Goal: Find specific fact: Find specific fact

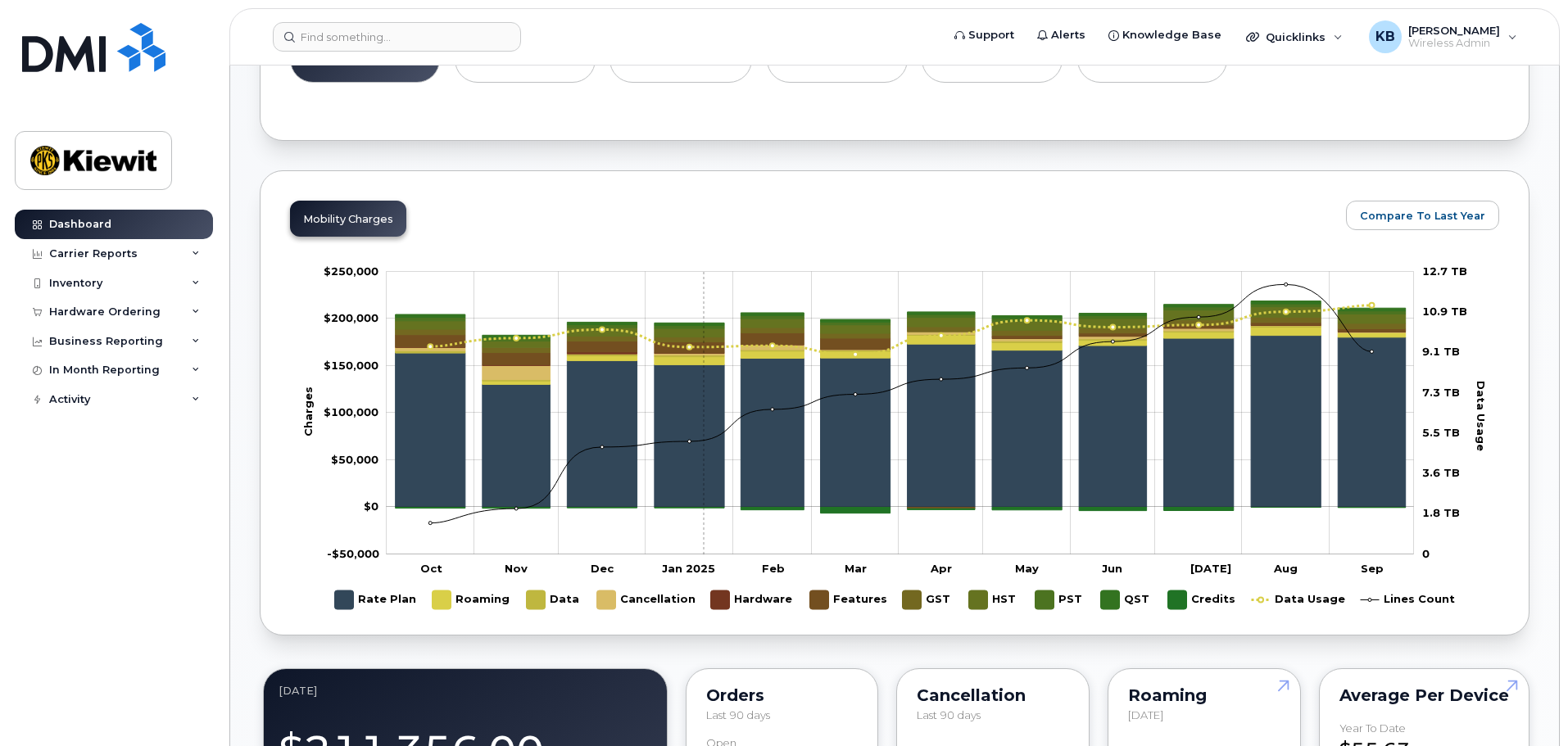
scroll to position [819, 0]
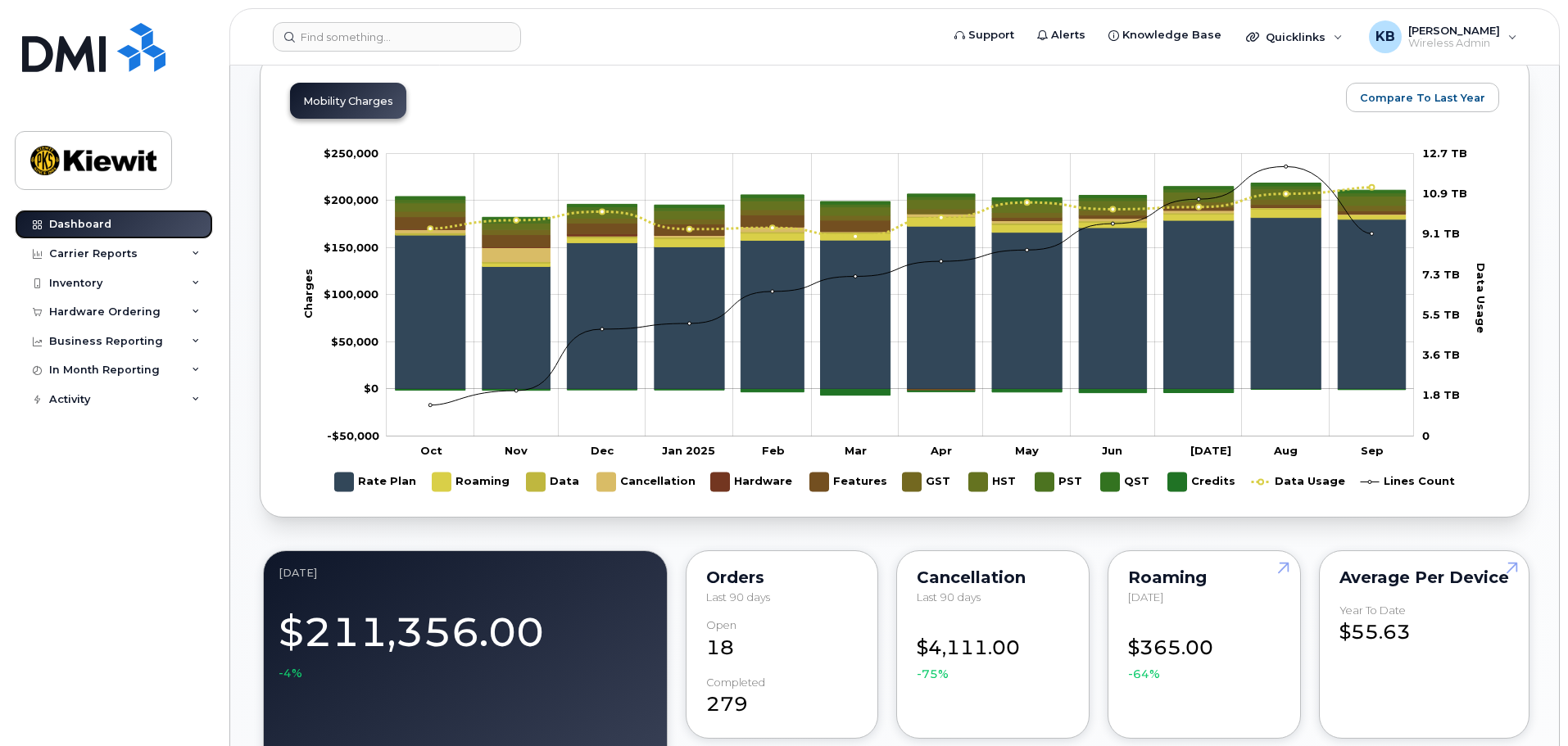
click at [125, 234] on link "Dashboard" at bounding box center [114, 224] width 198 height 30
click at [175, 256] on div "Carrier Reports" at bounding box center [114, 254] width 198 height 30
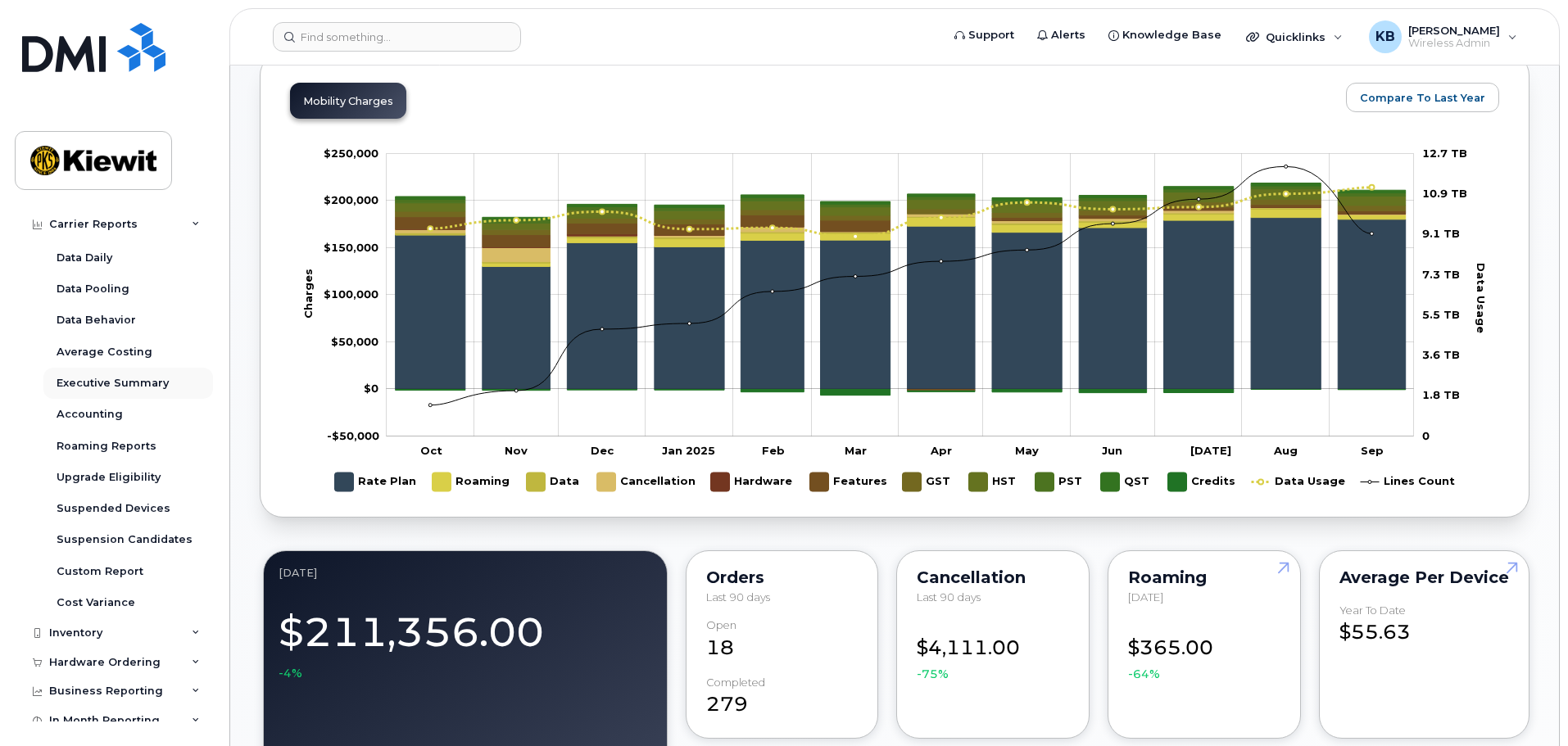
scroll to position [82, 0]
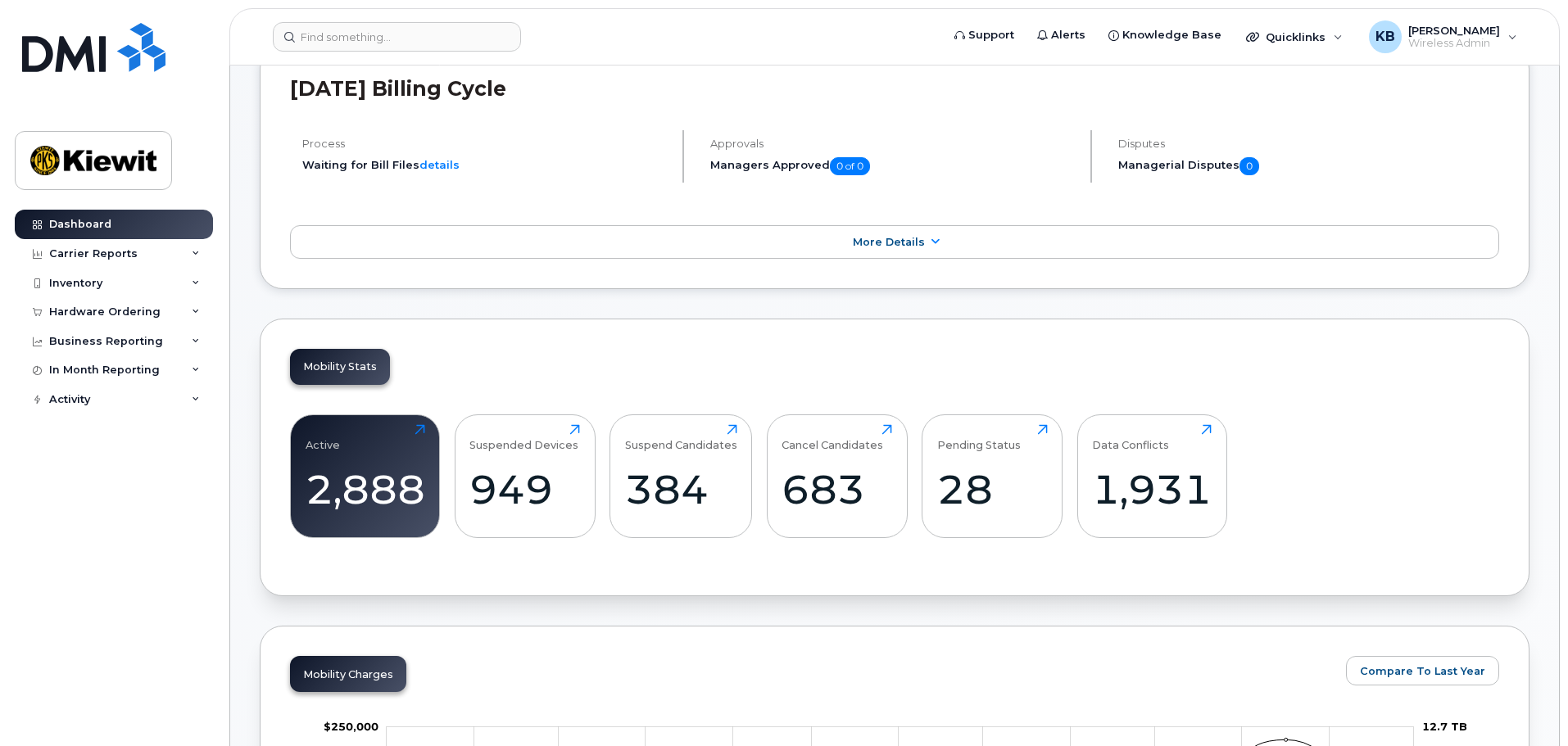
scroll to position [328, 0]
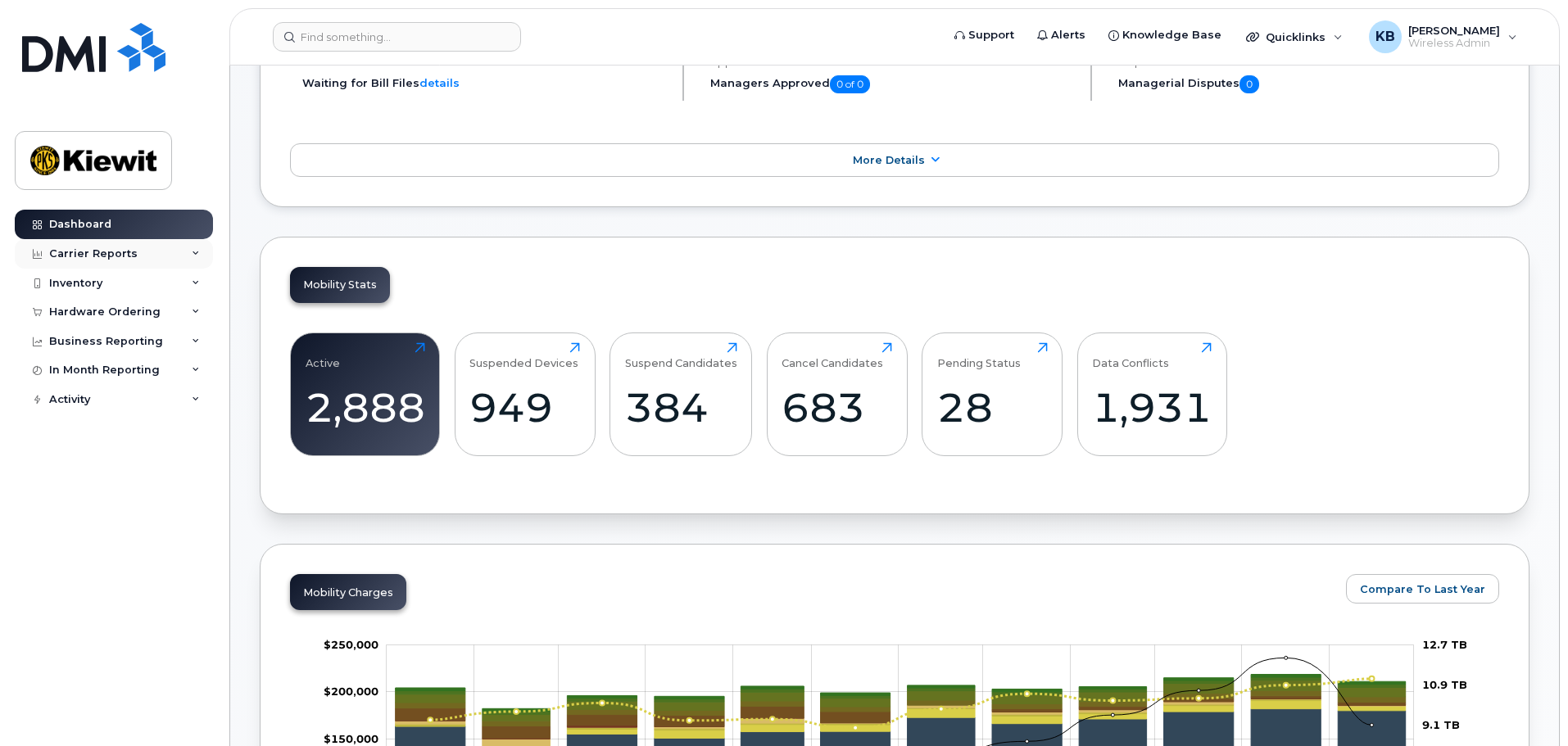
click at [204, 247] on div "Carrier Reports" at bounding box center [114, 254] width 198 height 30
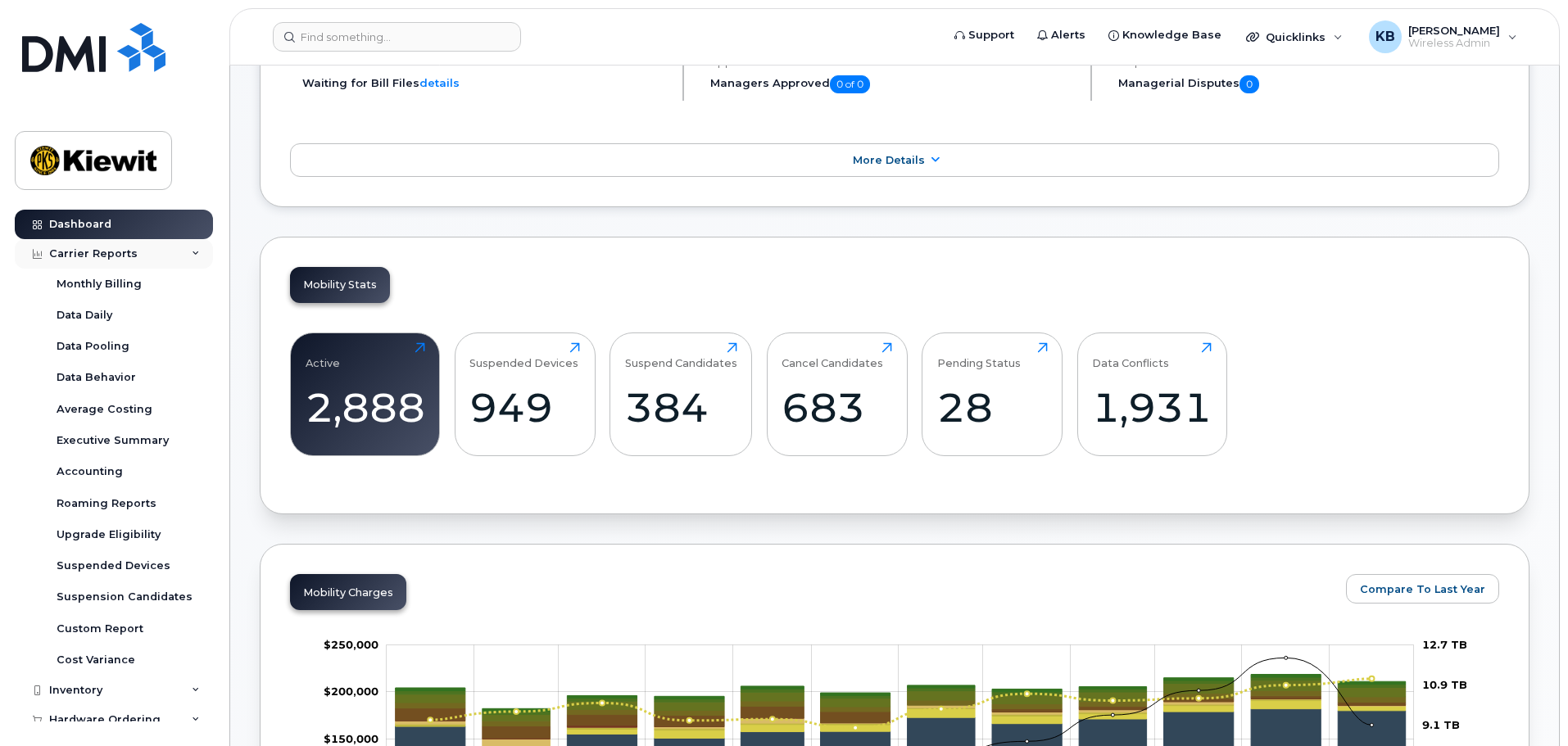
click at [197, 262] on div "Carrier Reports" at bounding box center [114, 254] width 198 height 30
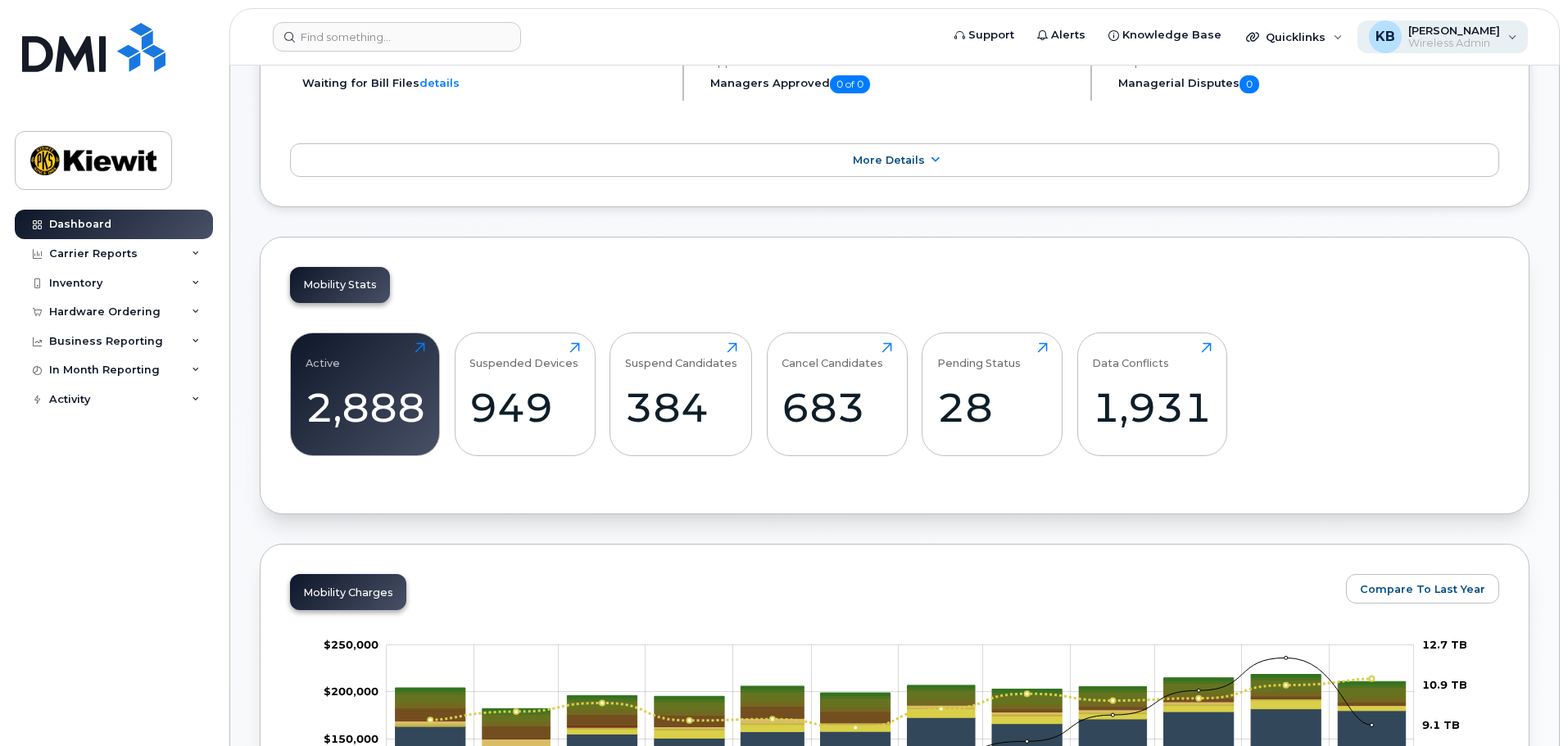
click at [1498, 38] on span "Wireless Admin" at bounding box center [1455, 43] width 92 height 13
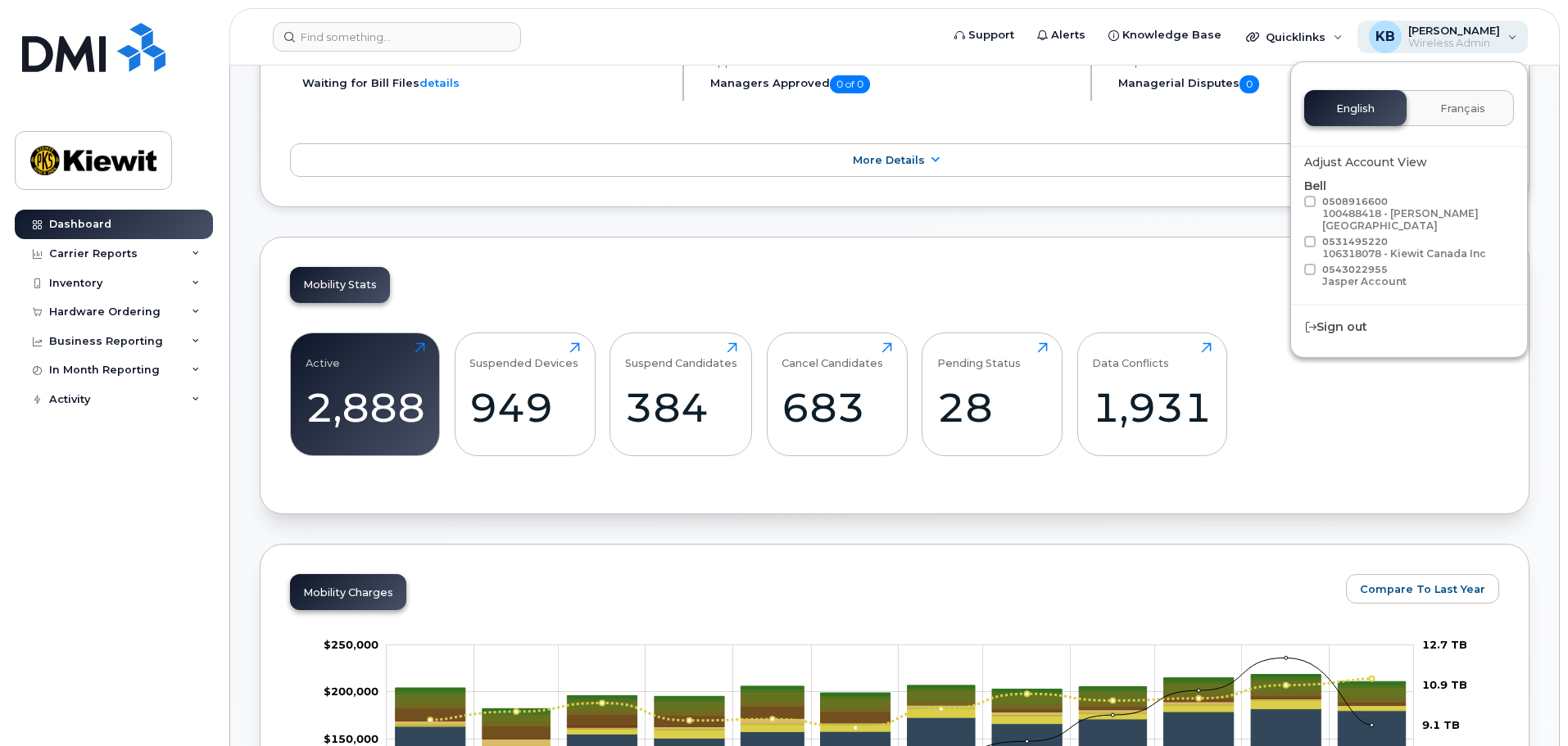
click at [1515, 35] on div "KB Kimberly Boucher Wireless Admin" at bounding box center [1443, 37] width 171 height 33
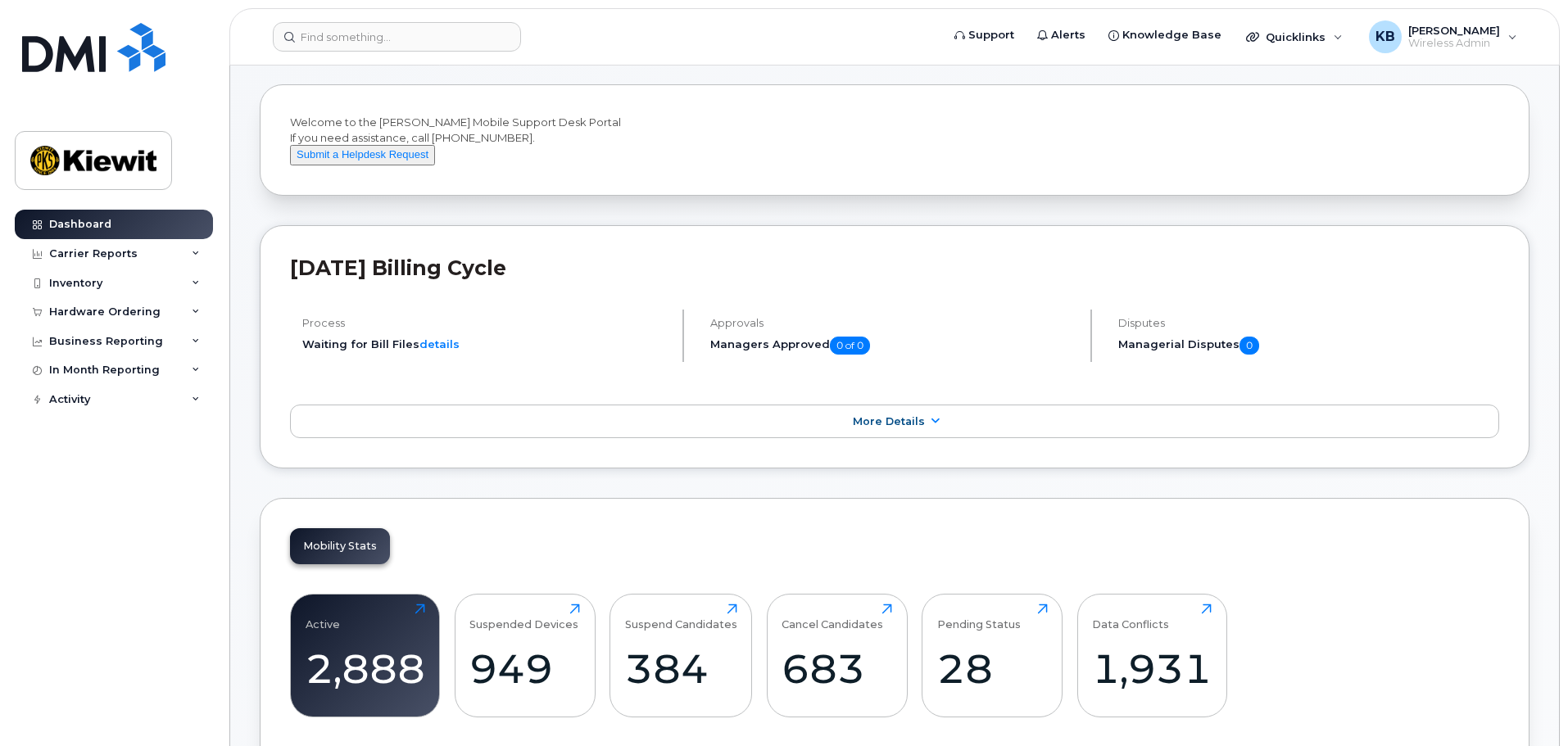
scroll to position [0, 0]
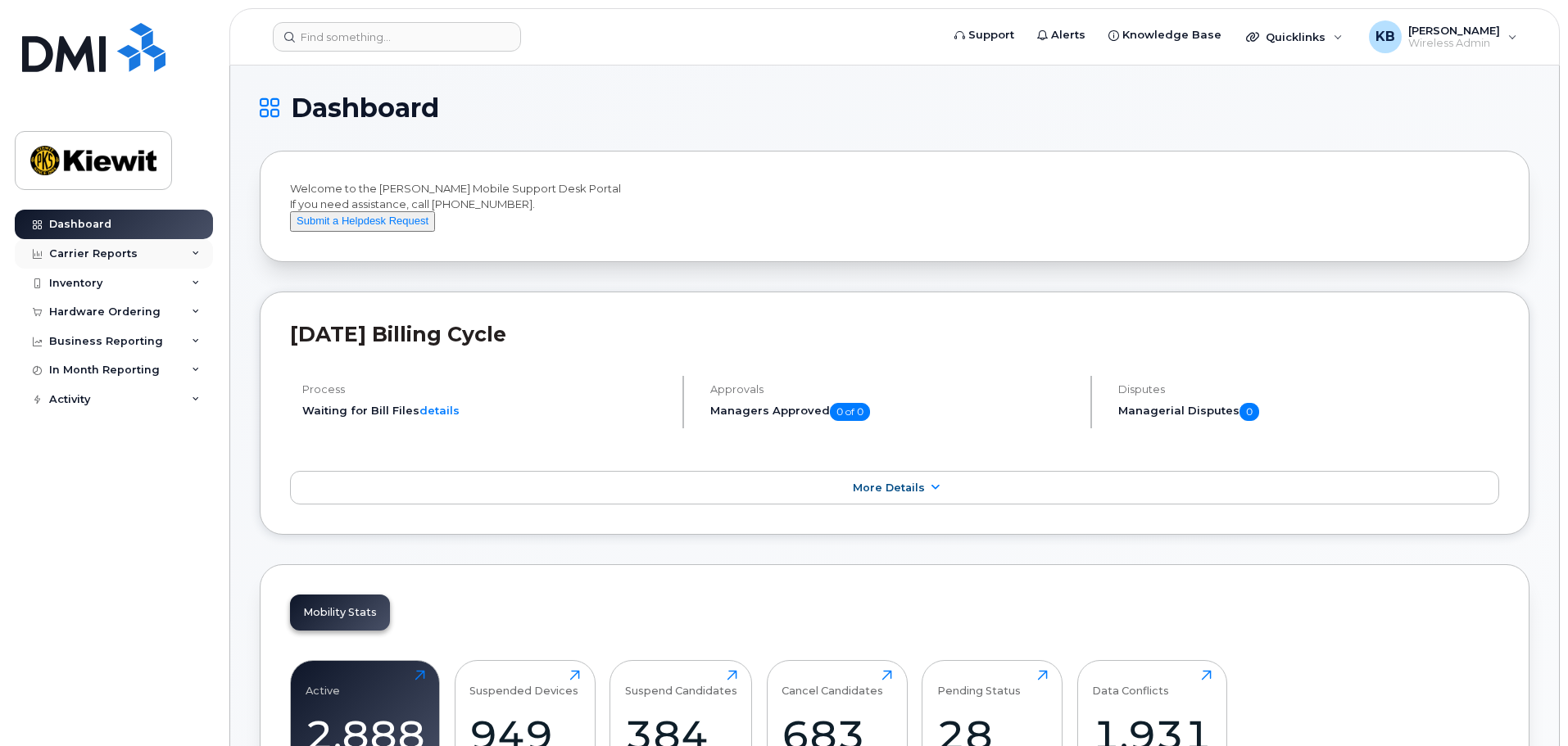
click at [196, 252] on icon at bounding box center [195, 253] width 8 height 8
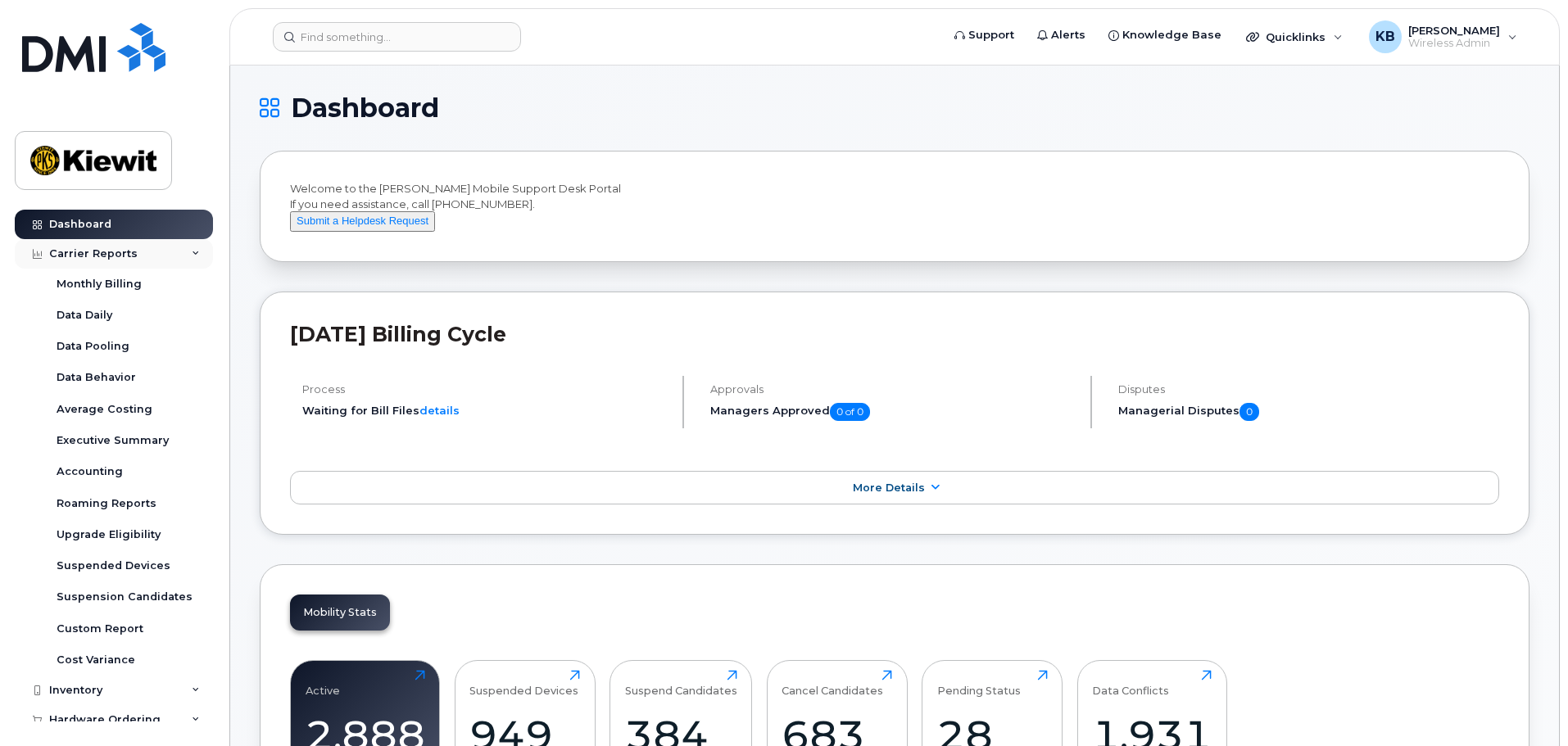
click at [196, 252] on div "Carrier Reports" at bounding box center [114, 254] width 198 height 30
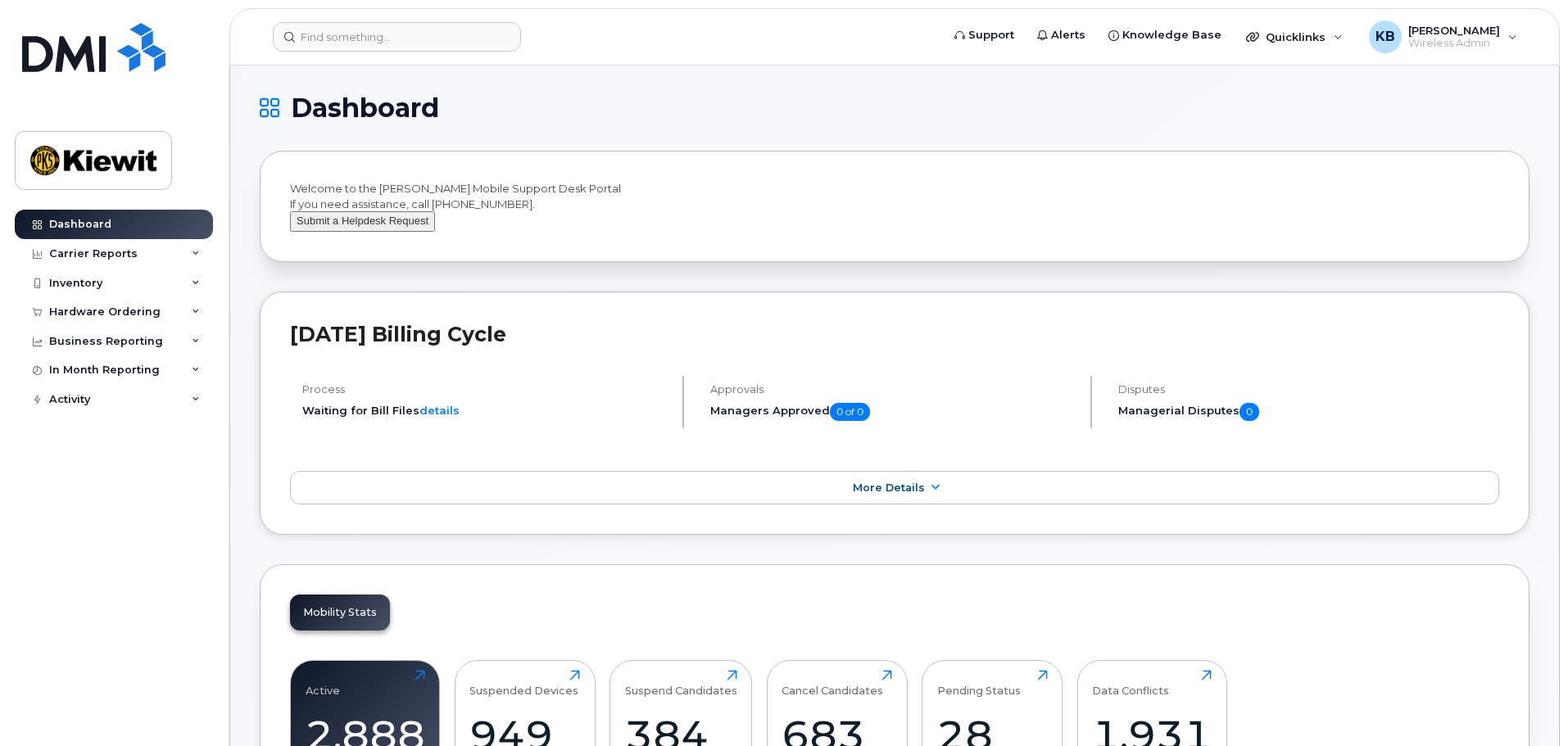
click at [393, 232] on button "Submit a Helpdesk Request" at bounding box center [363, 222] width 145 height 21
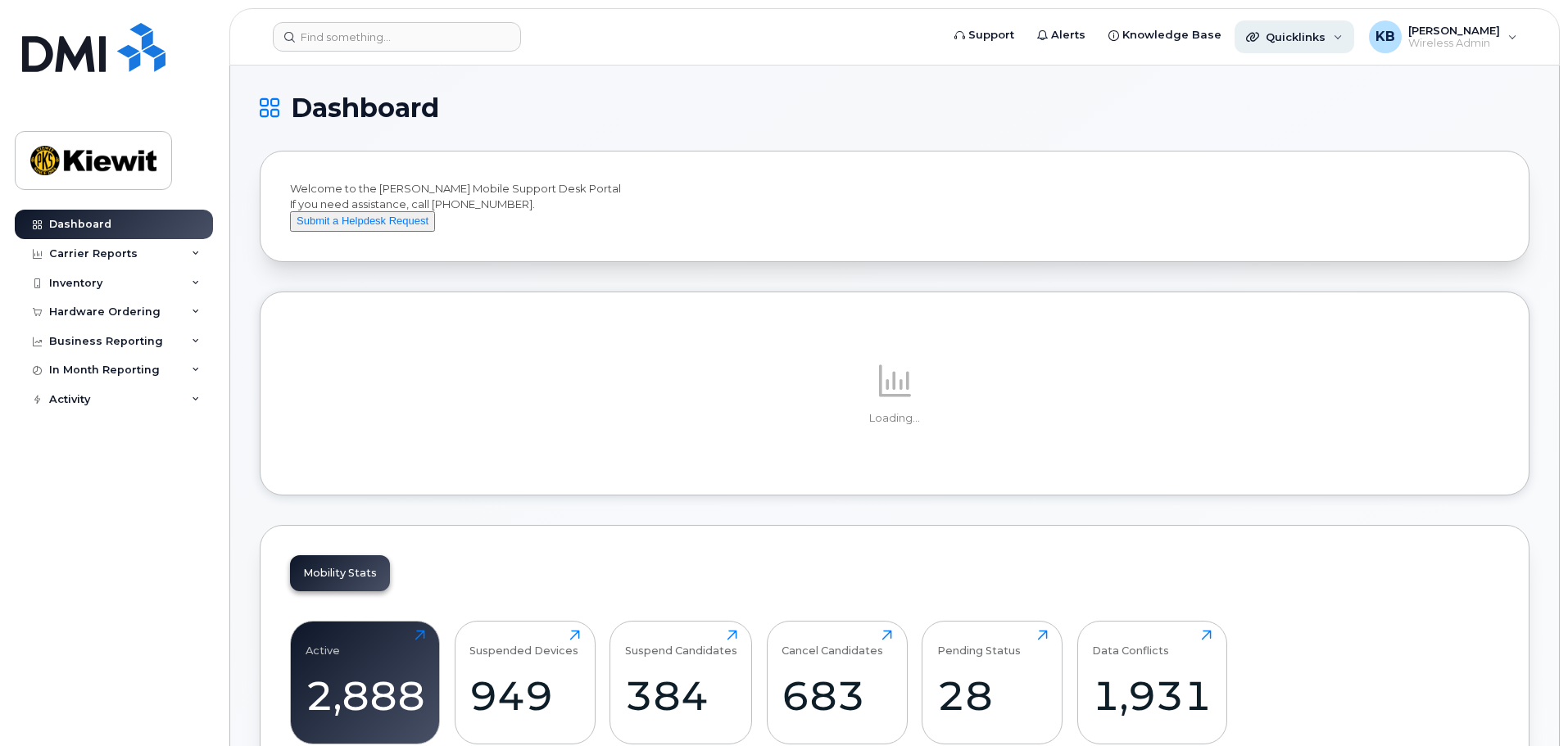
click at [1324, 34] on div "Quicklinks" at bounding box center [1295, 37] width 120 height 33
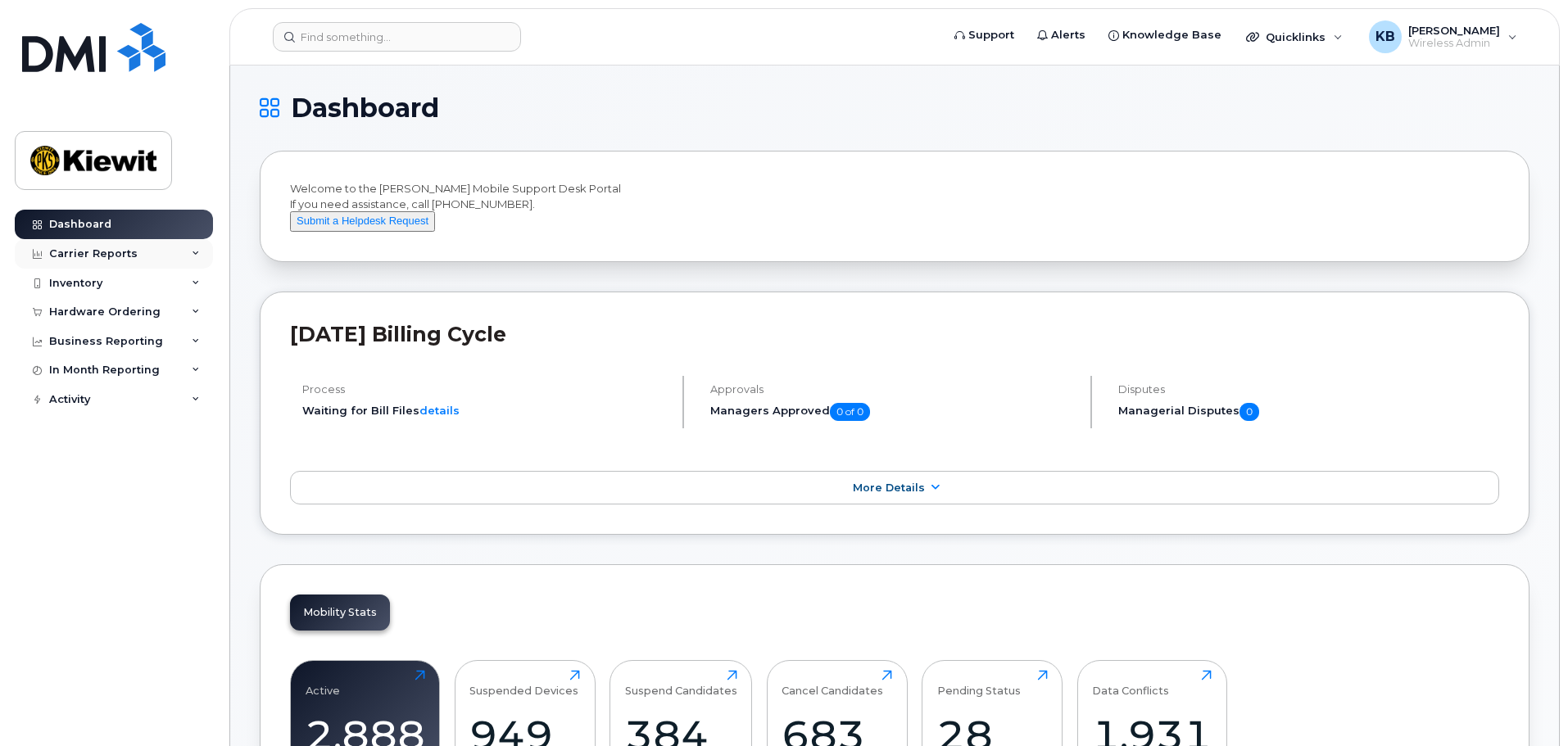
click at [203, 255] on div "Carrier Reports" at bounding box center [114, 254] width 198 height 30
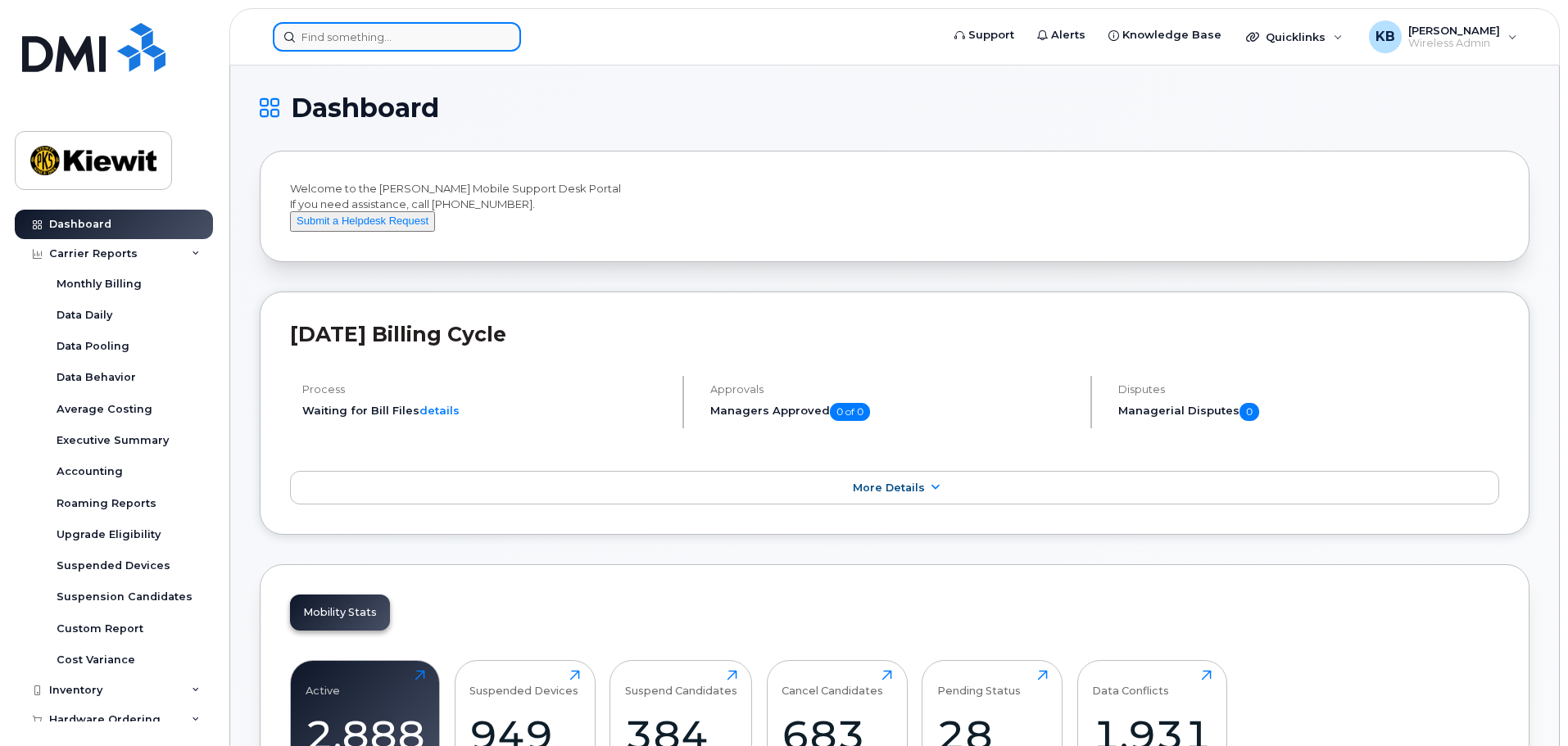
click at [349, 39] on input at bounding box center [397, 37] width 248 height 30
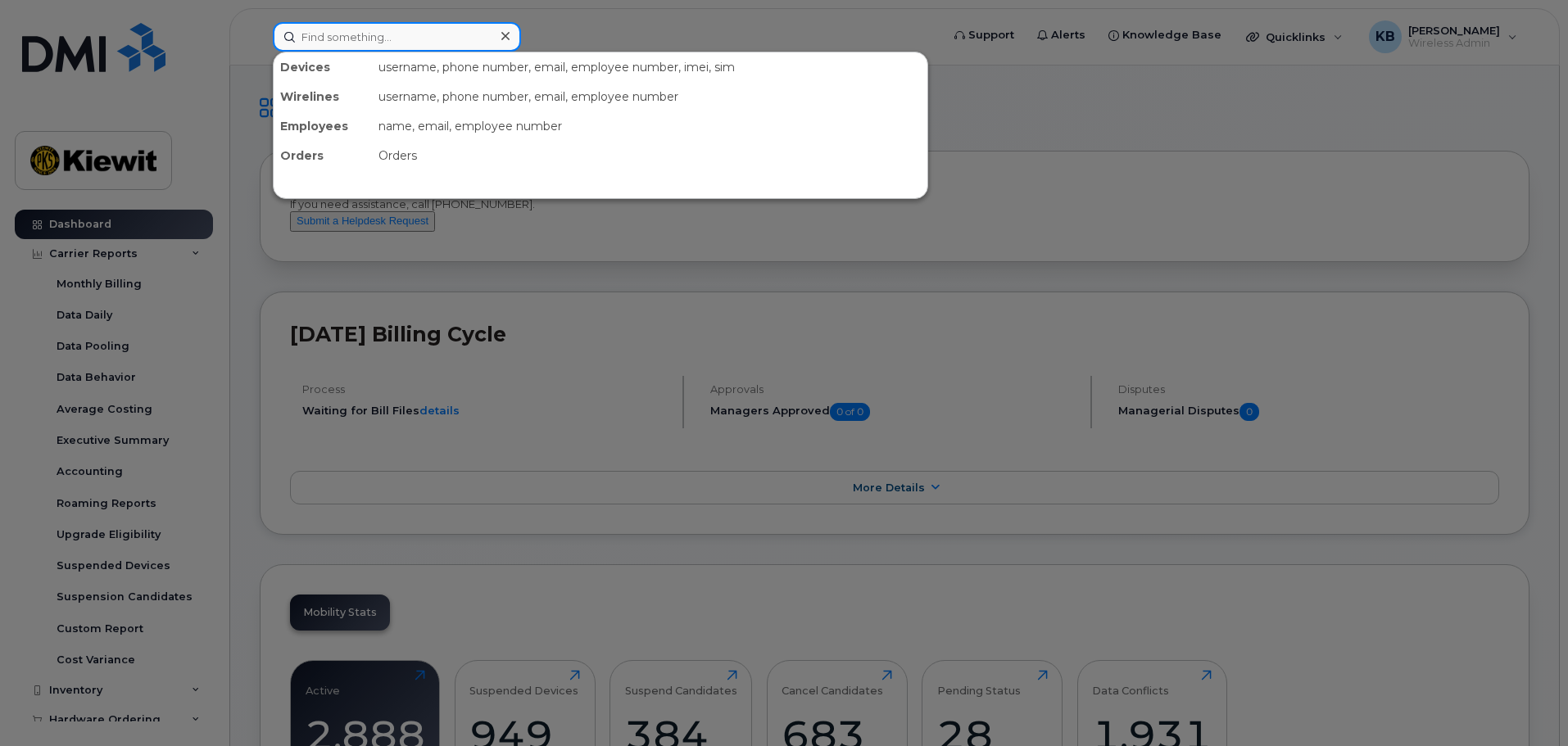
click at [413, 36] on input at bounding box center [397, 37] width 248 height 30
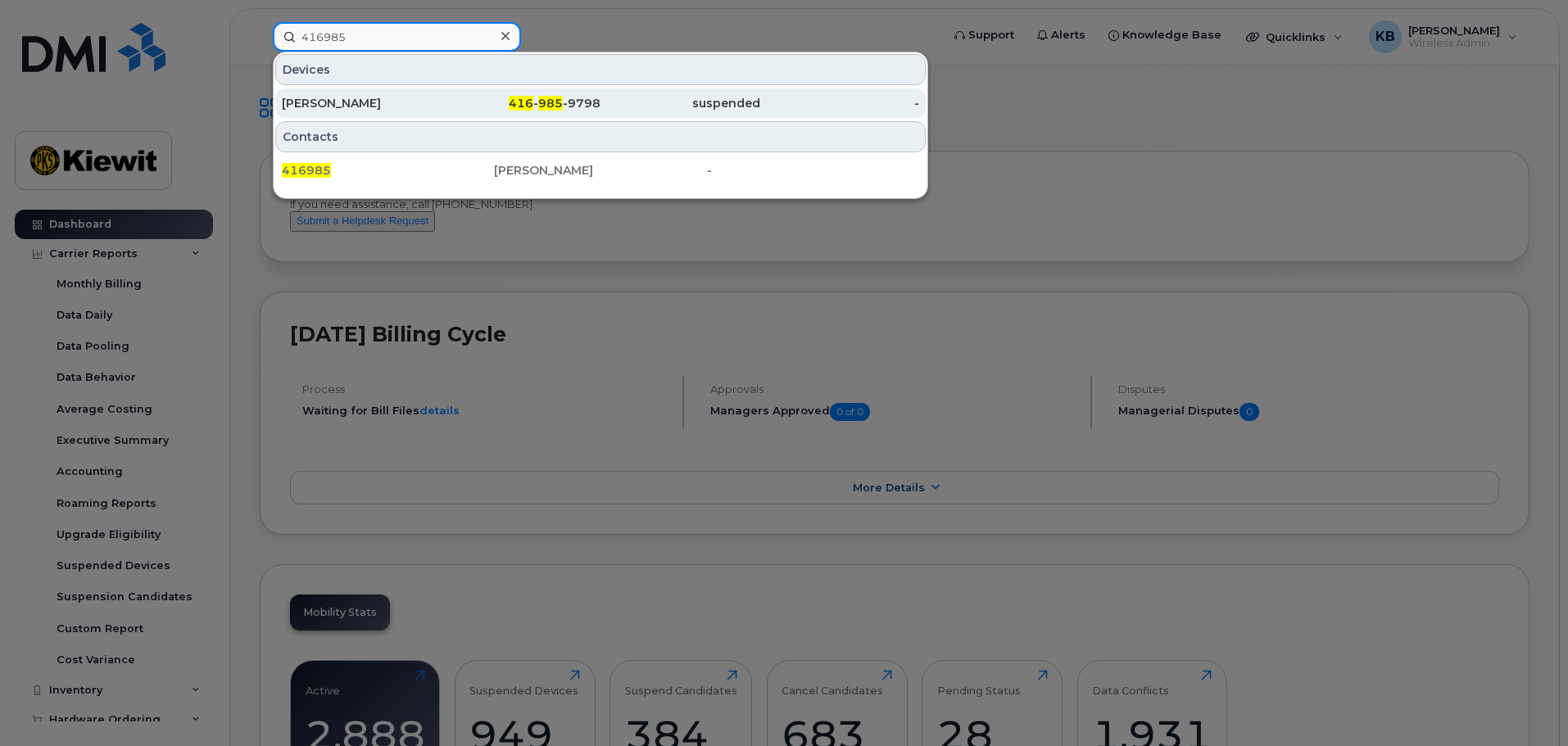
type input "416985"
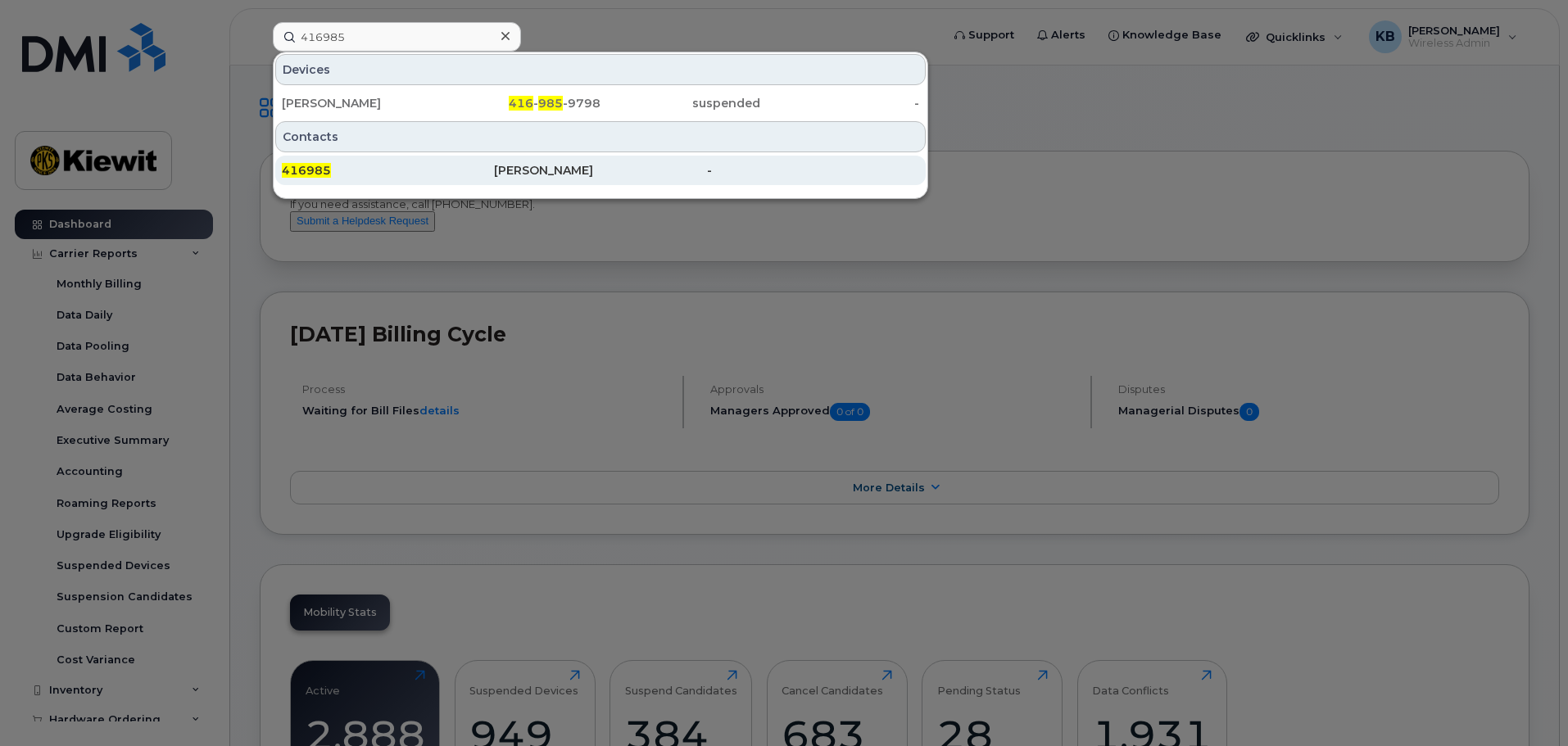
drag, startPoint x: 571, startPoint y: 103, endPoint x: 549, endPoint y: 183, distance: 83.0
click at [571, 103] on div "416 - 985 -9798" at bounding box center [522, 103] width 160 height 17
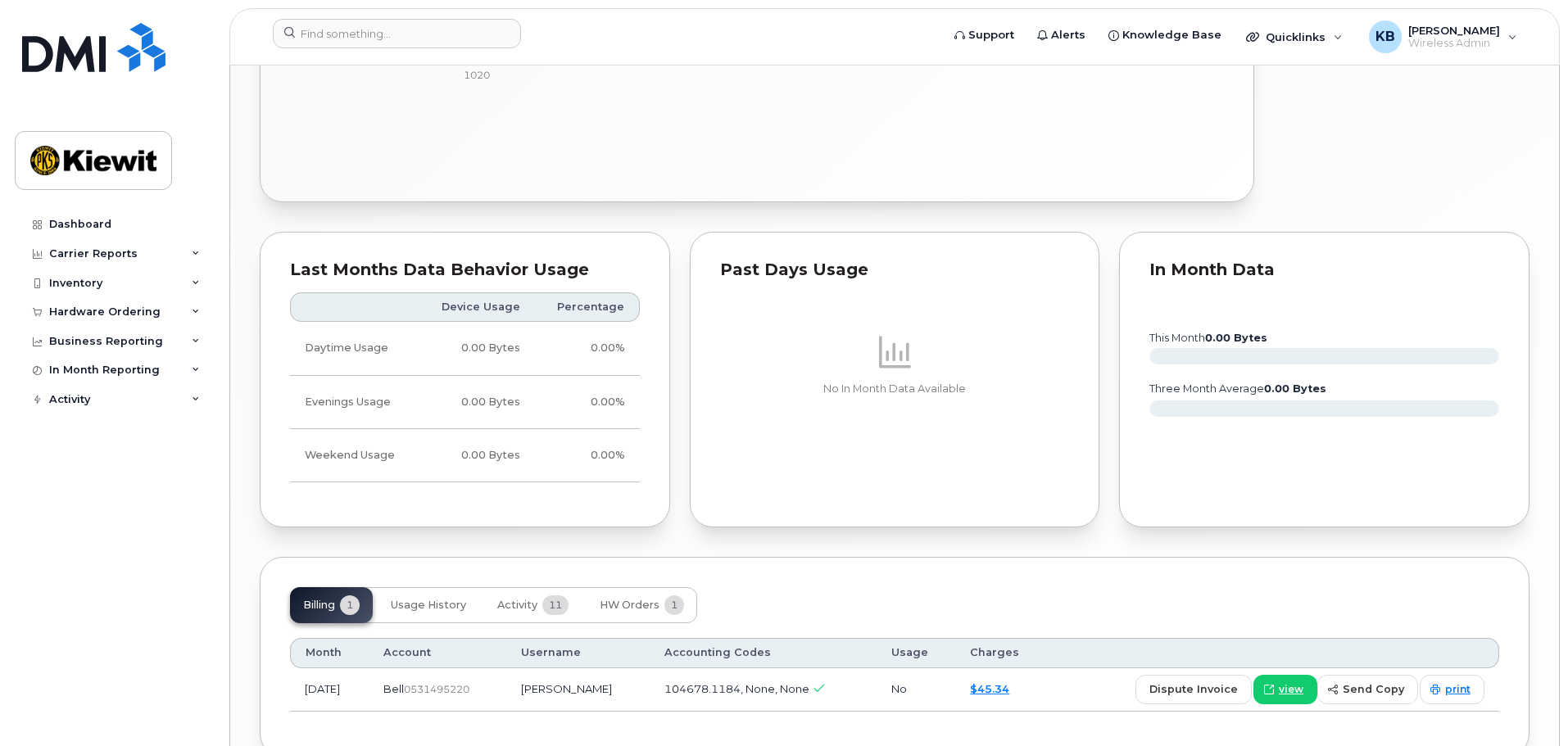
scroll to position [1066, 0]
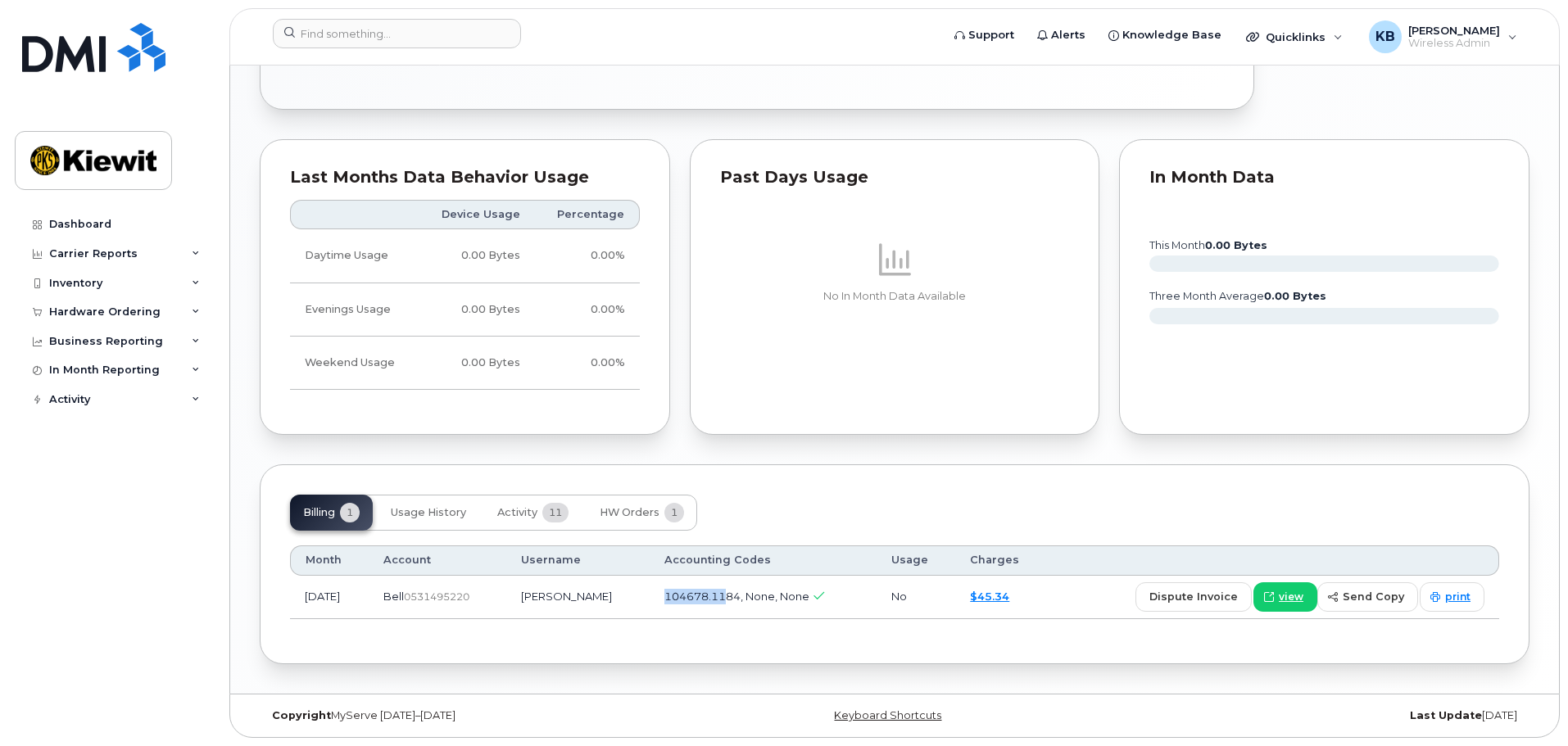
drag, startPoint x: 673, startPoint y: 596, endPoint x: 735, endPoint y: 597, distance: 62.0
click at [735, 597] on span "104678.1184, None, None" at bounding box center [737, 596] width 145 height 13
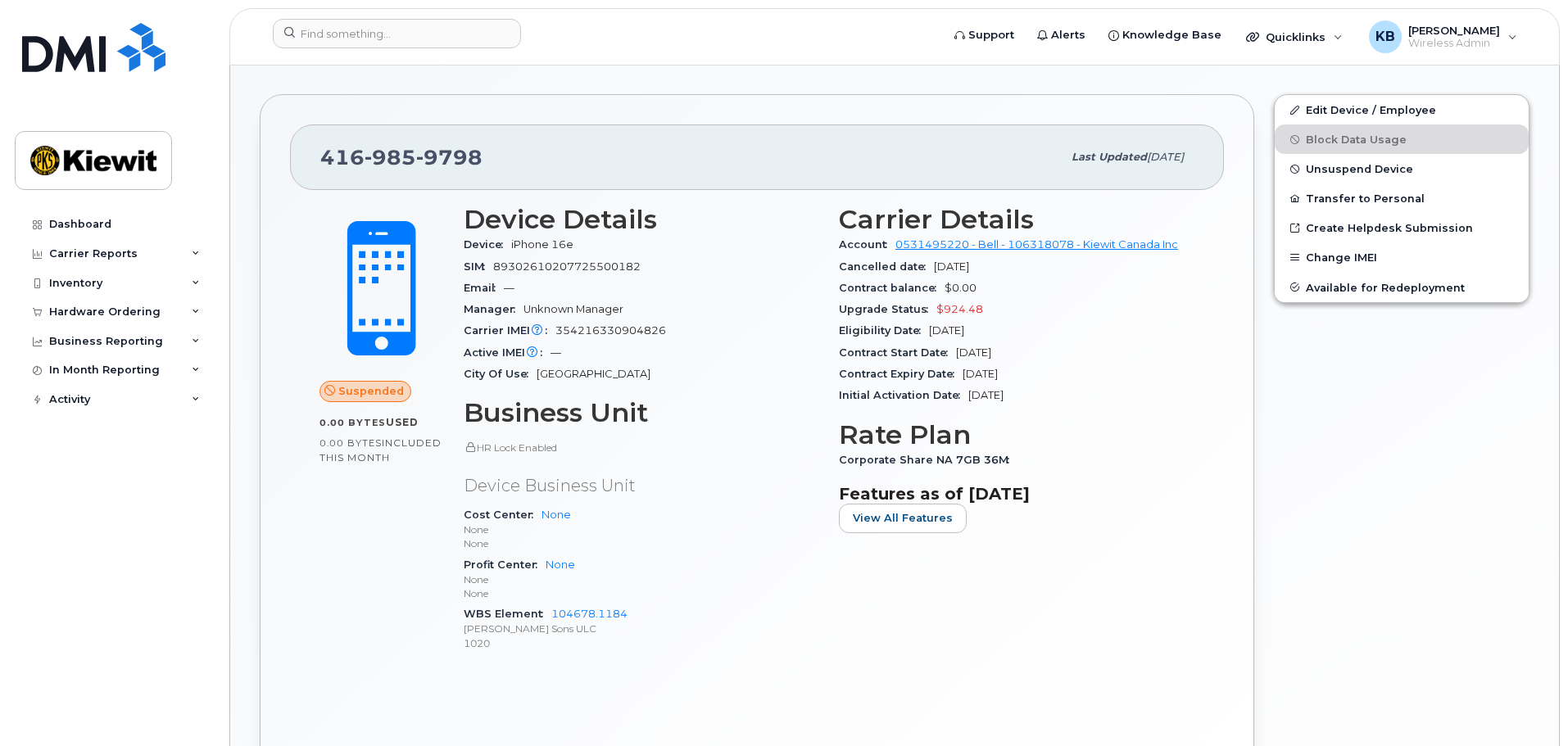
scroll to position [410, 0]
